Goal: Information Seeking & Learning: Learn about a topic

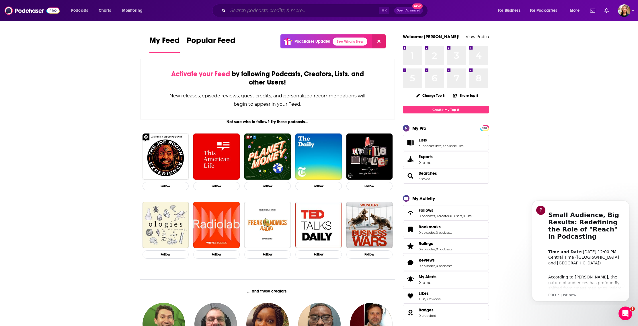
click at [249, 11] on input "Search podcasts, credits, & more..." at bounding box center [303, 10] width 151 height 9
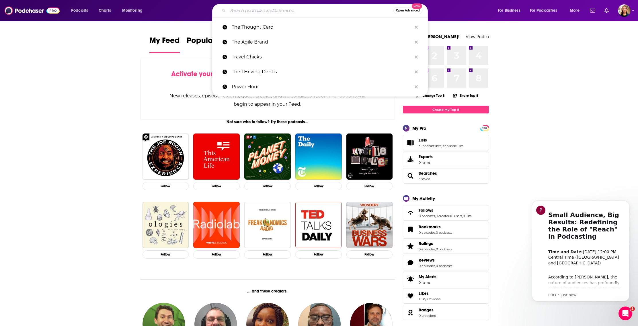
paste input "Keep Optimising"
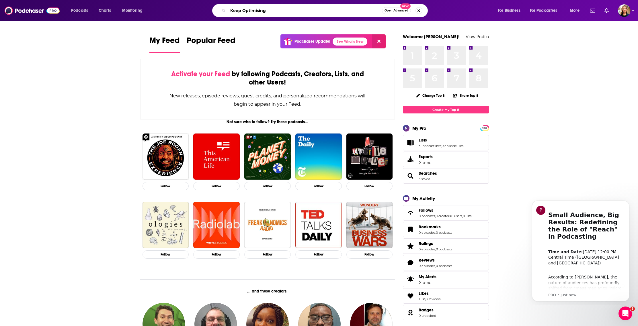
type input "Keep Optimising"
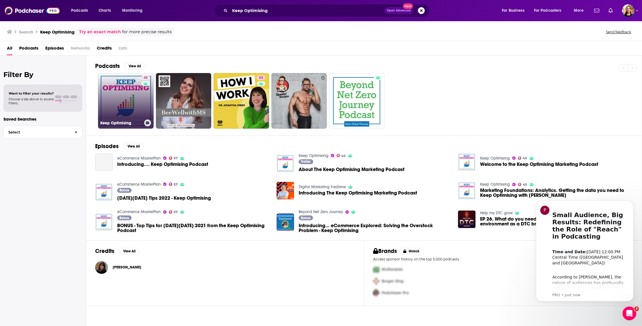
click at [126, 102] on link "45 Keep Optimising" at bounding box center [126, 101] width 56 height 56
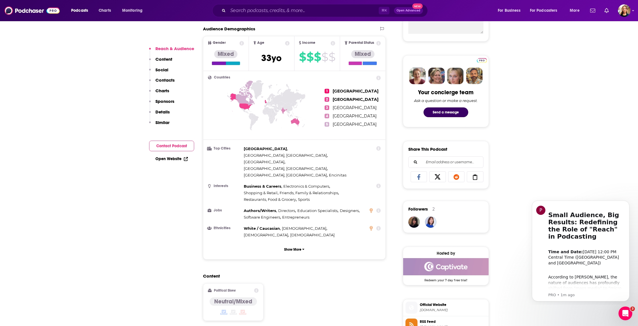
scroll to position [264, 0]
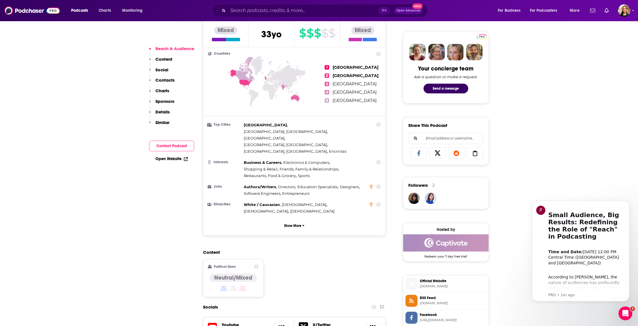
click at [170, 159] on link "Open Website" at bounding box center [171, 159] width 32 height 5
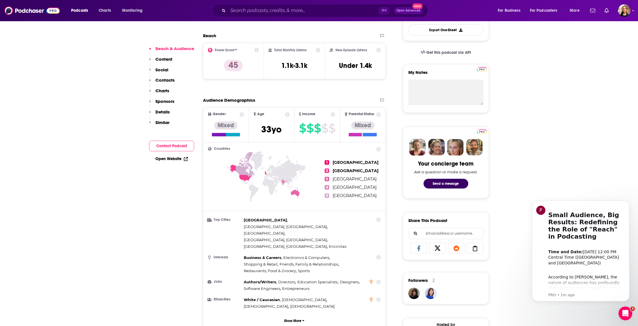
scroll to position [72, 0]
